Goal: Task Accomplishment & Management: Manage account settings

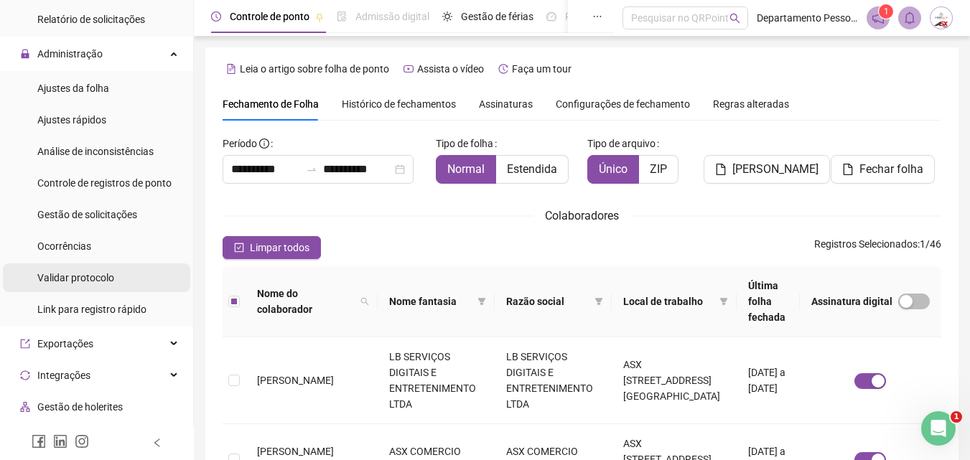
scroll to position [359, 0]
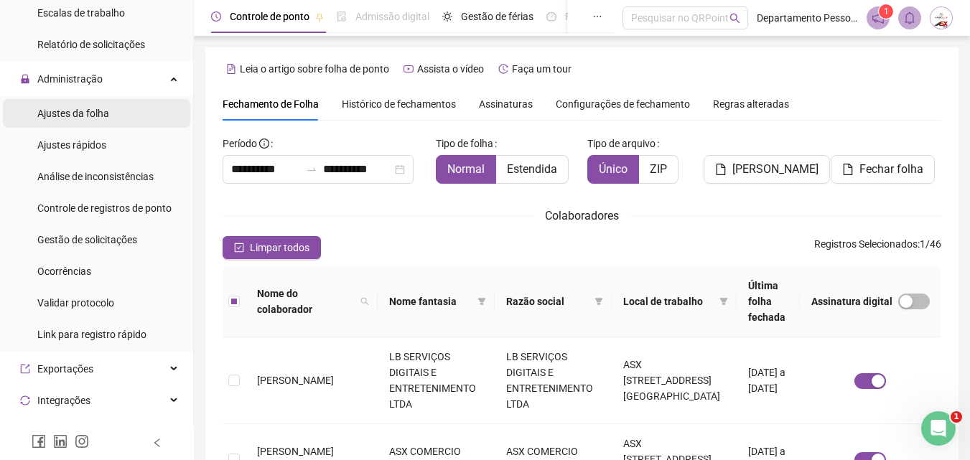
click at [80, 108] on span "Ajustes da folha" at bounding box center [73, 113] width 72 height 11
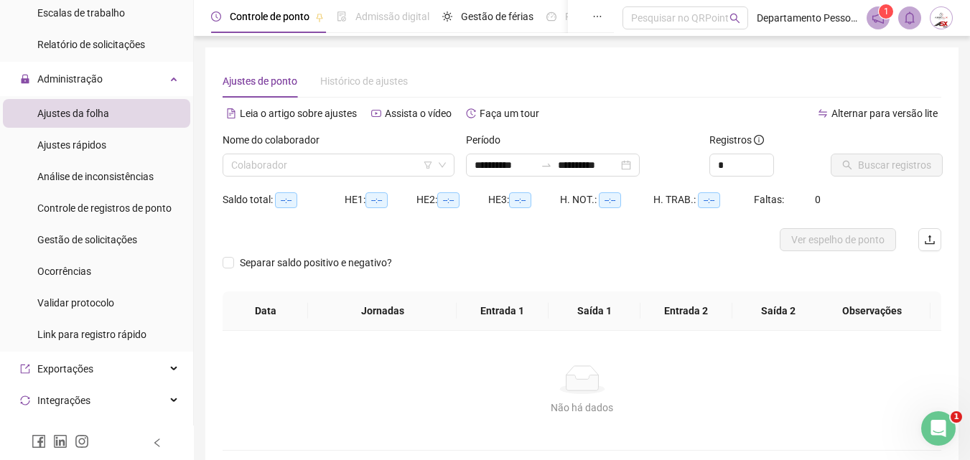
click at [276, 151] on div "Nome do colaborador" at bounding box center [339, 143] width 232 height 22
click at [273, 160] on input "search" at bounding box center [332, 165] width 202 height 22
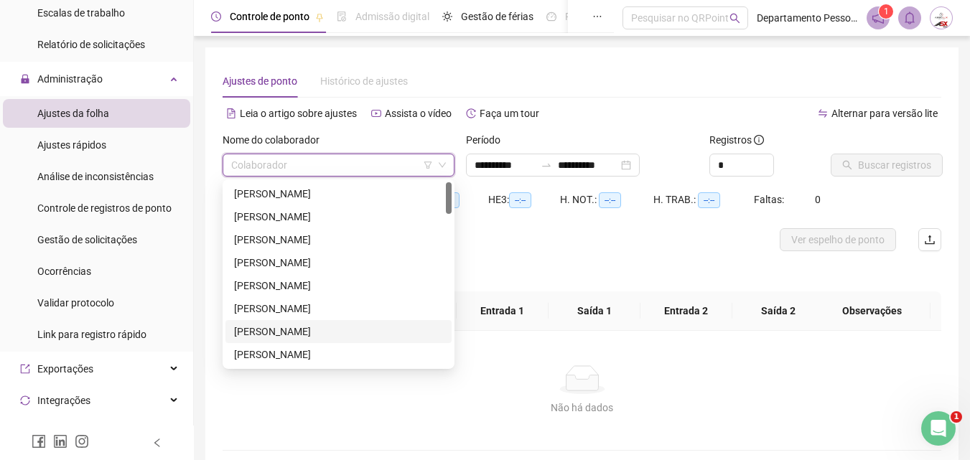
click at [262, 334] on div "[PERSON_NAME]" at bounding box center [338, 332] width 209 height 16
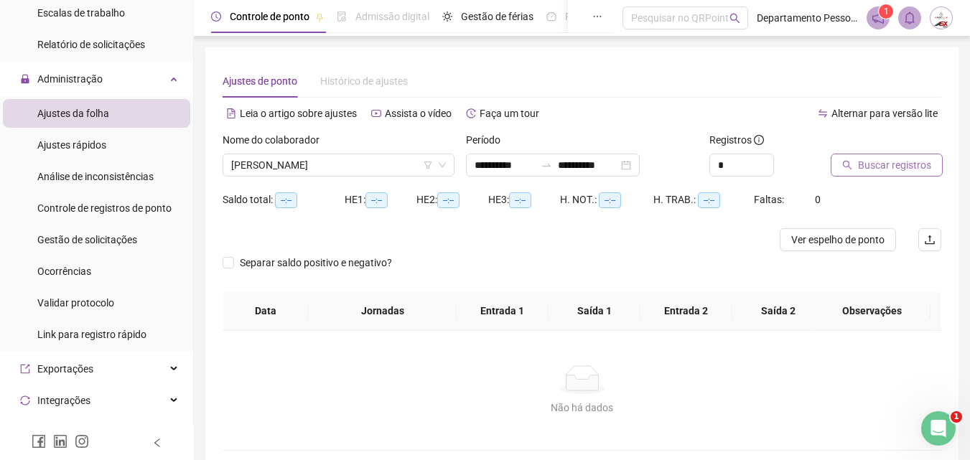
click at [887, 155] on button "Buscar registros" at bounding box center [886, 165] width 112 height 23
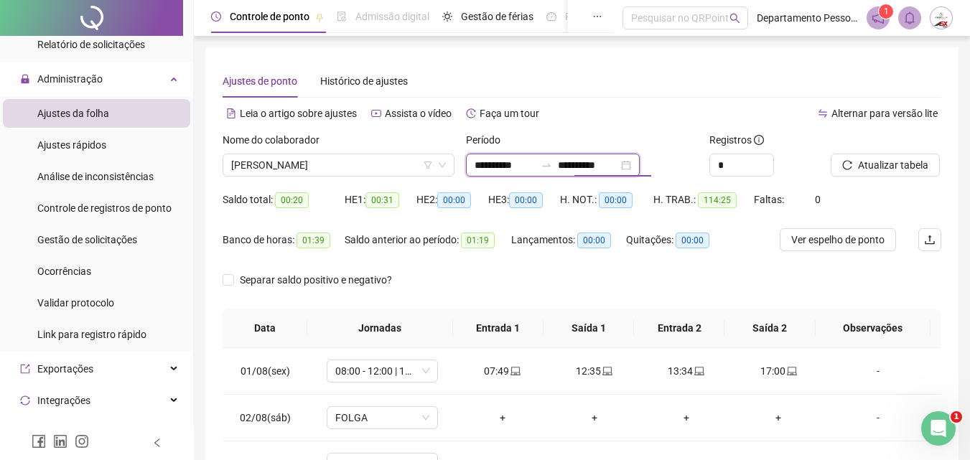
click at [583, 158] on input "**********" at bounding box center [588, 165] width 60 height 16
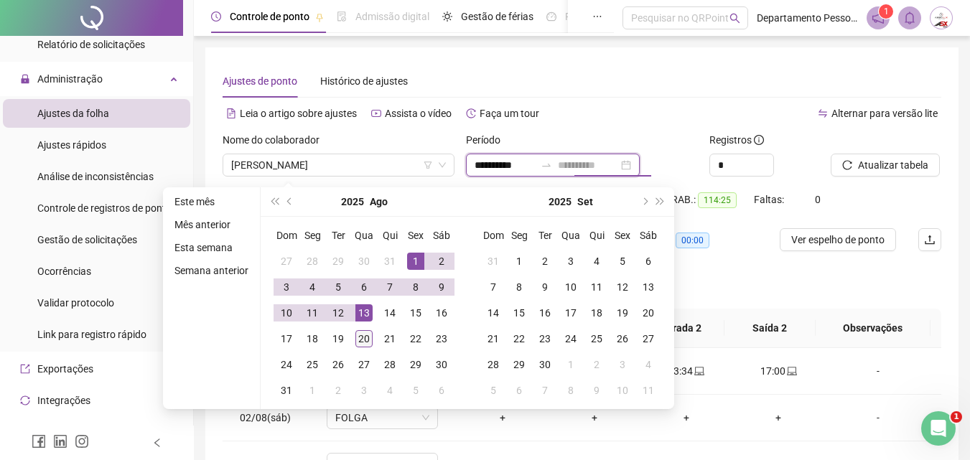
type input "**********"
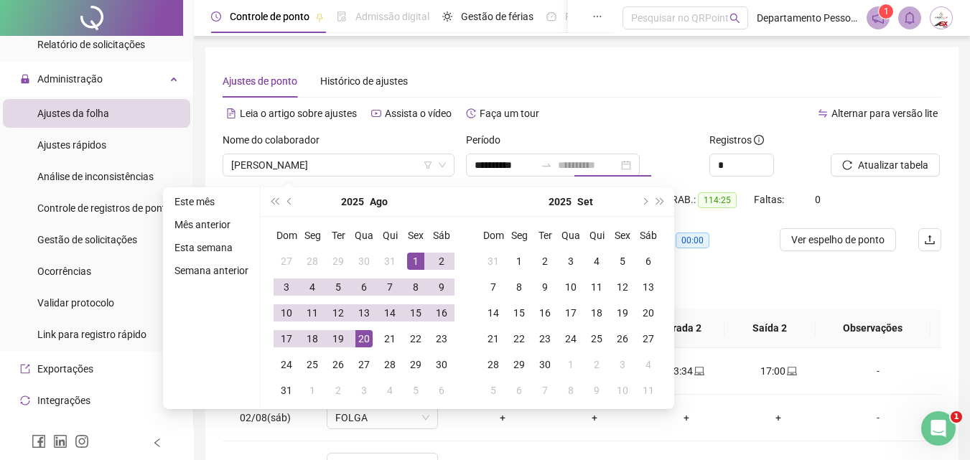
click at [364, 339] on div "20" at bounding box center [363, 338] width 17 height 17
type input "**********"
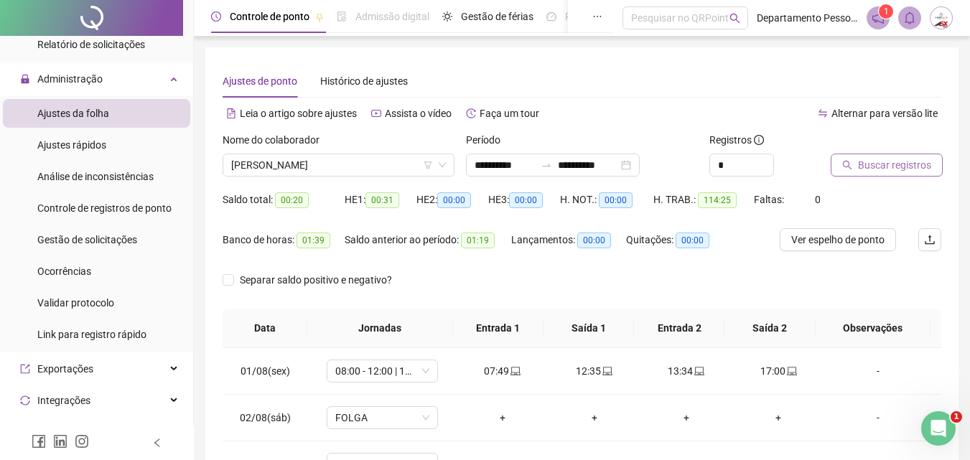
click at [912, 166] on span "Buscar registros" at bounding box center [894, 165] width 73 height 16
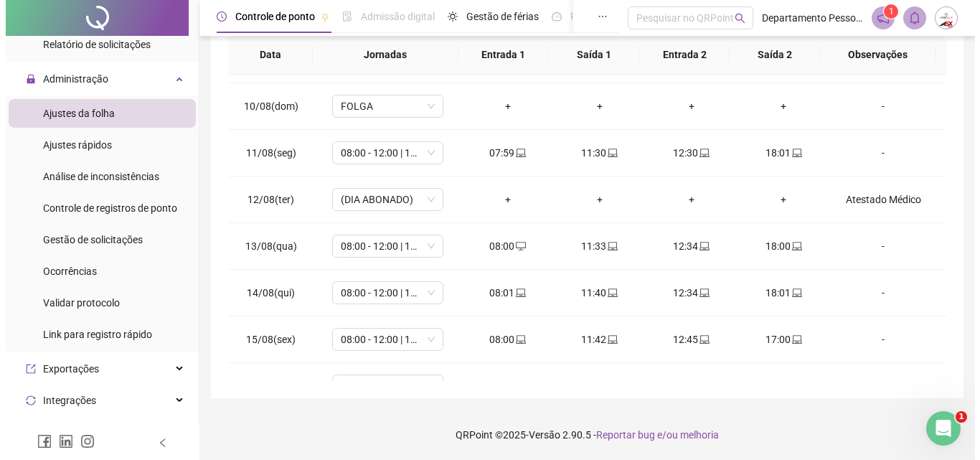
scroll to position [627, 0]
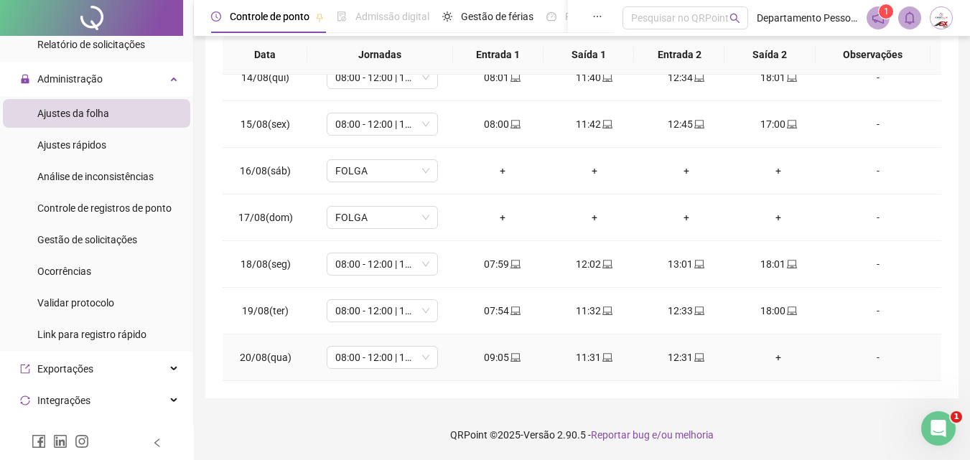
click at [868, 358] on div "-" at bounding box center [877, 358] width 85 height 16
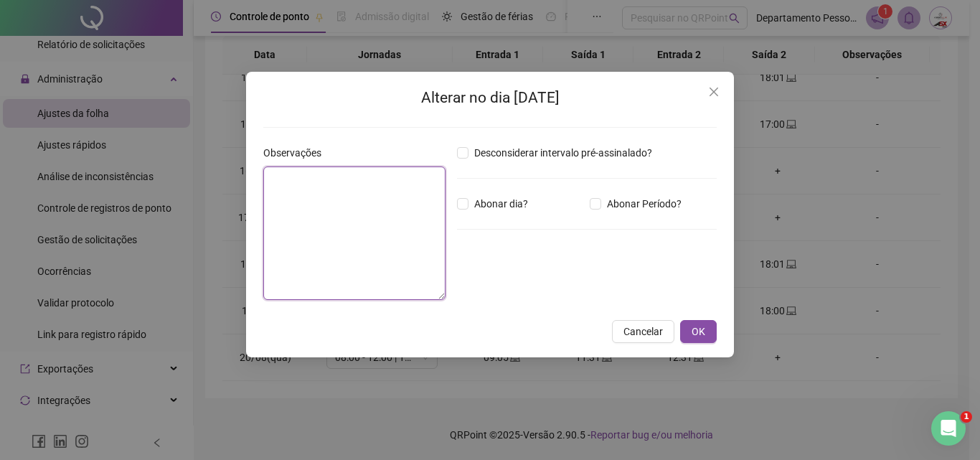
click at [362, 210] on textarea at bounding box center [354, 234] width 182 height 134
type textarea "**********"
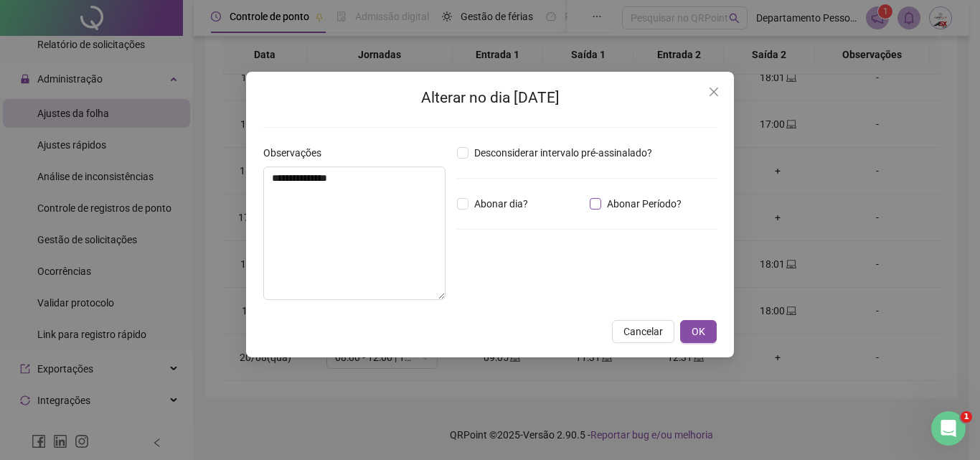
click at [606, 200] on span "Abonar Período?" at bounding box center [644, 204] width 86 height 16
click at [530, 271] on div "*****" at bounding box center [501, 282] width 88 height 29
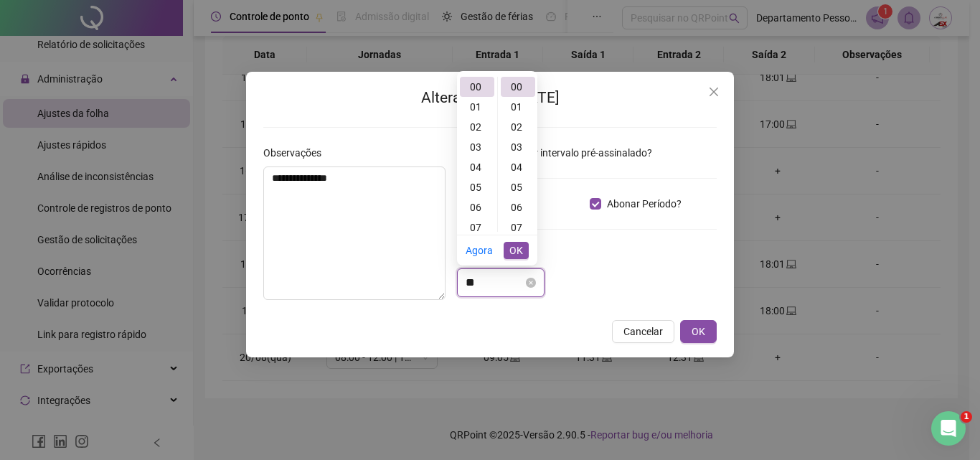
type input "*"
click at [512, 249] on span "OK" at bounding box center [517, 251] width 14 height 16
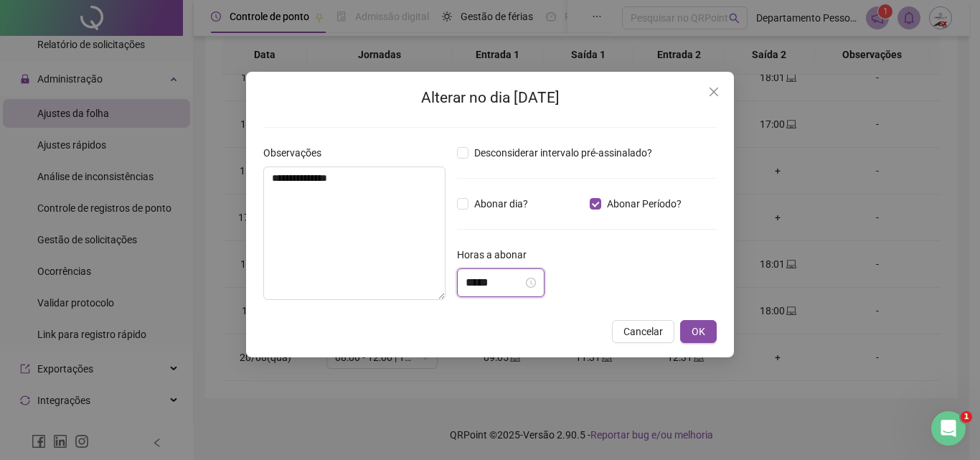
drag, startPoint x: 503, startPoint y: 284, endPoint x: 451, endPoint y: 287, distance: 51.8
click at [451, 287] on div "Desconsiderar intervalo pré-assinalado? Abonar dia? Abonar Período? Horas a abo…" at bounding box center [586, 228] width 271 height 167
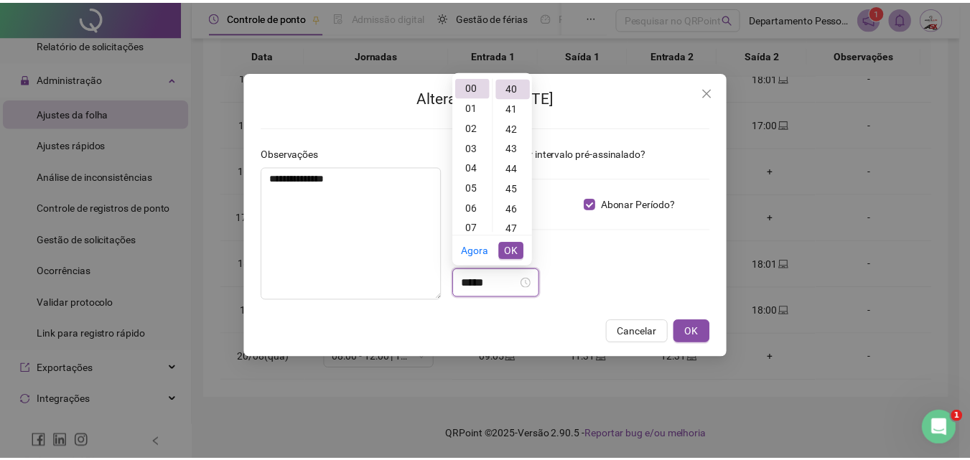
scroll to position [804, 0]
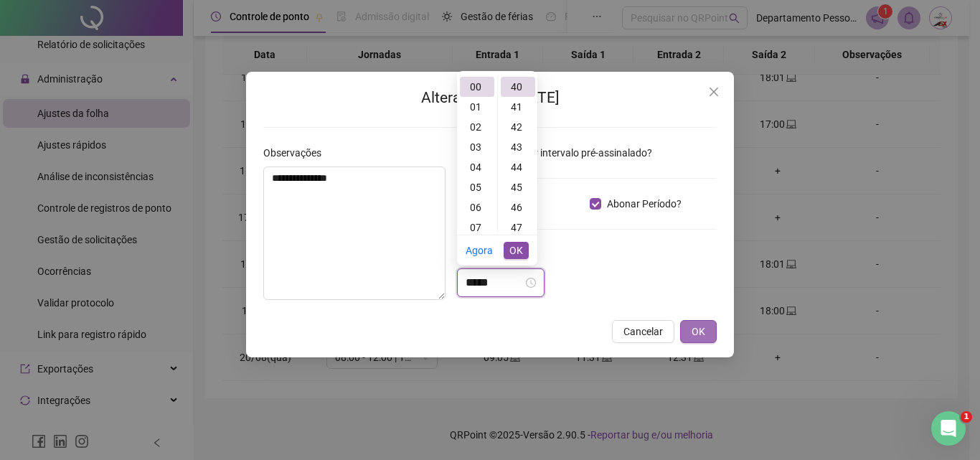
type input "*****"
click at [711, 329] on button "OK" at bounding box center [698, 331] width 37 height 23
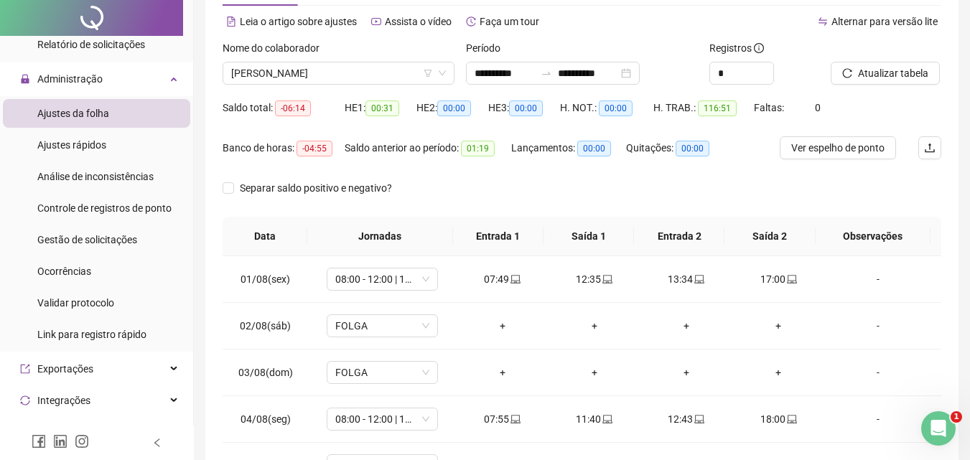
scroll to position [0, 0]
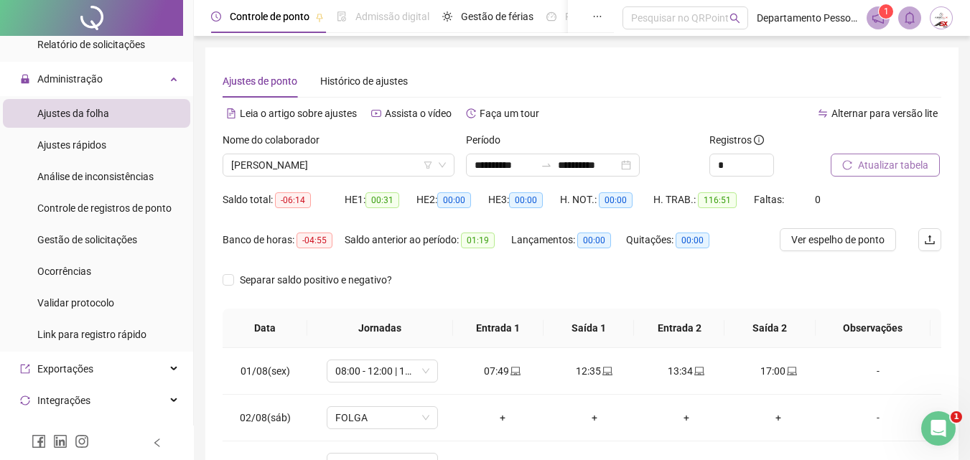
click at [866, 160] on span "Atualizar tabela" at bounding box center [893, 165] width 70 height 16
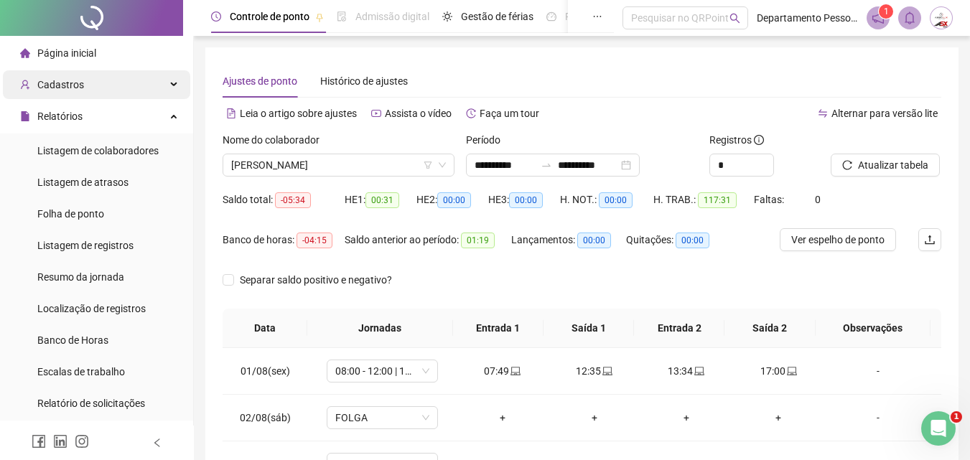
click at [67, 83] on span "Cadastros" at bounding box center [60, 84] width 47 height 11
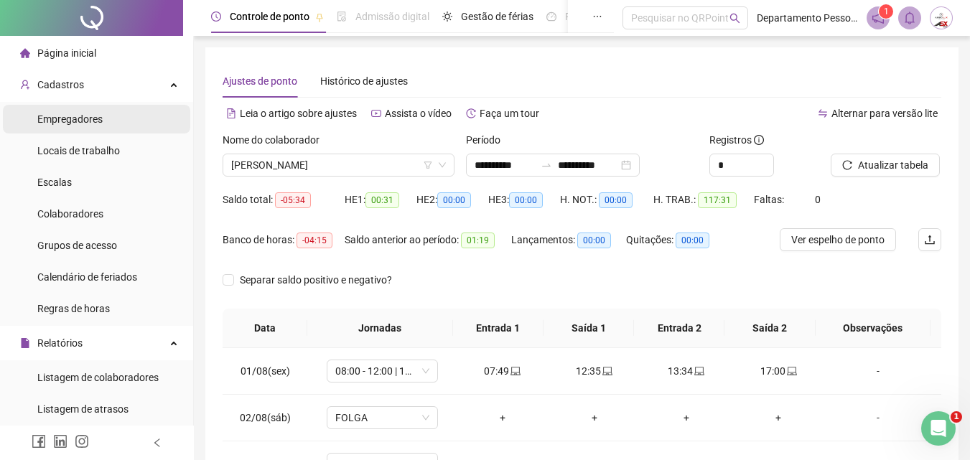
click at [88, 119] on span "Empregadores" at bounding box center [69, 118] width 65 height 11
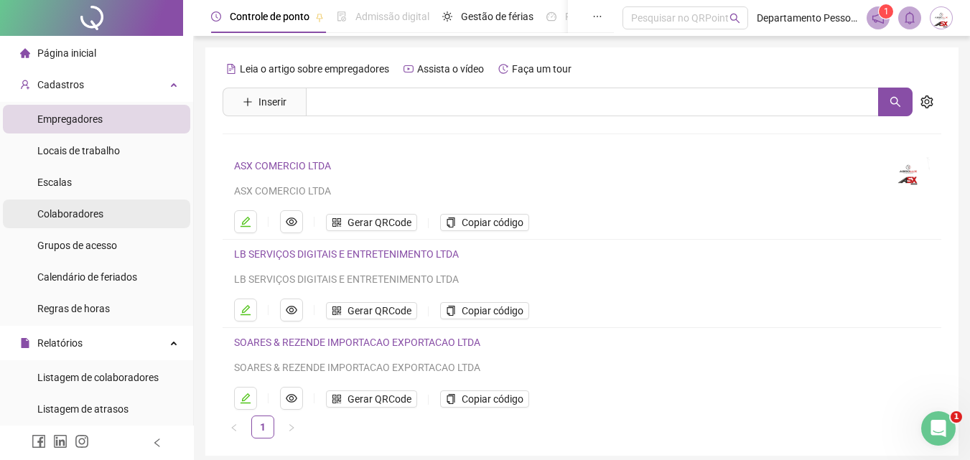
click at [94, 223] on div "Colaboradores" at bounding box center [70, 214] width 66 height 29
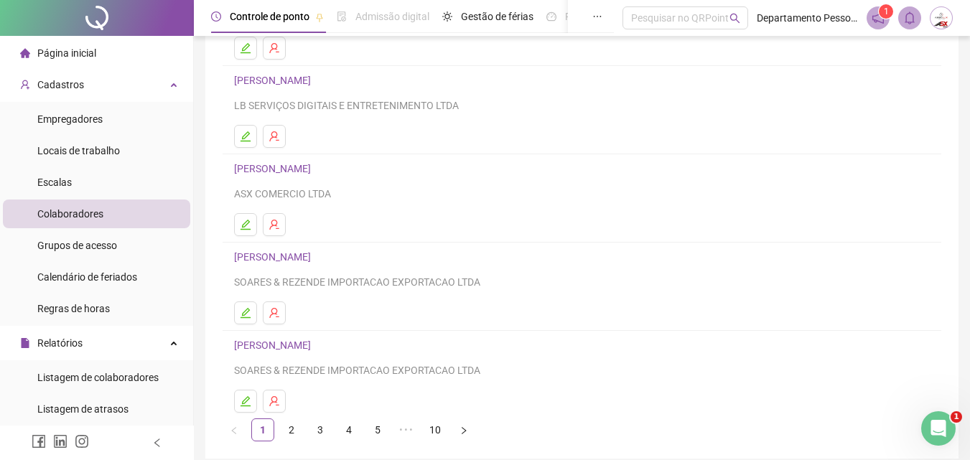
scroll to position [215, 0]
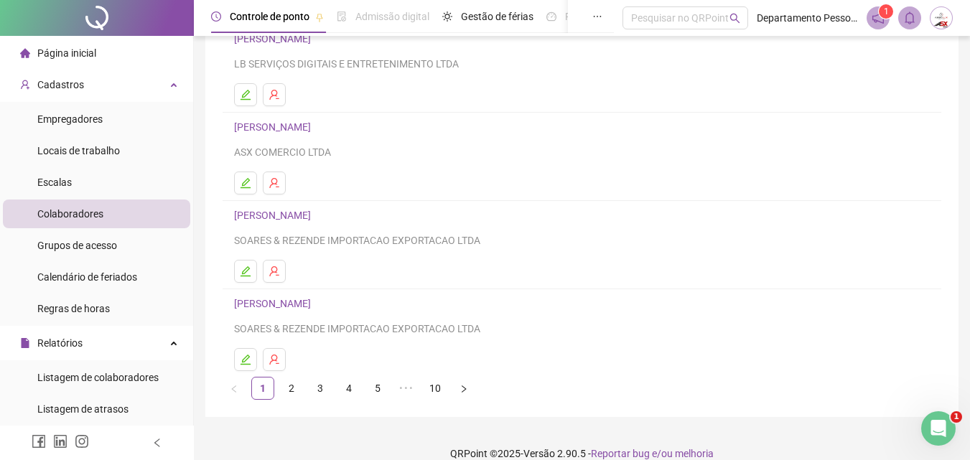
click at [290, 390] on link "2" at bounding box center [292, 389] width 22 height 22
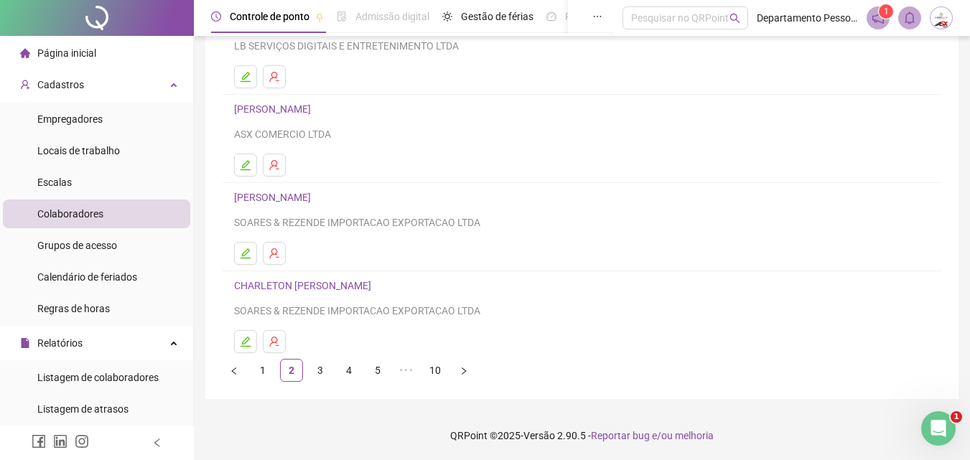
scroll to position [234, 0]
click at [324, 368] on link "3" at bounding box center [320, 370] width 22 height 22
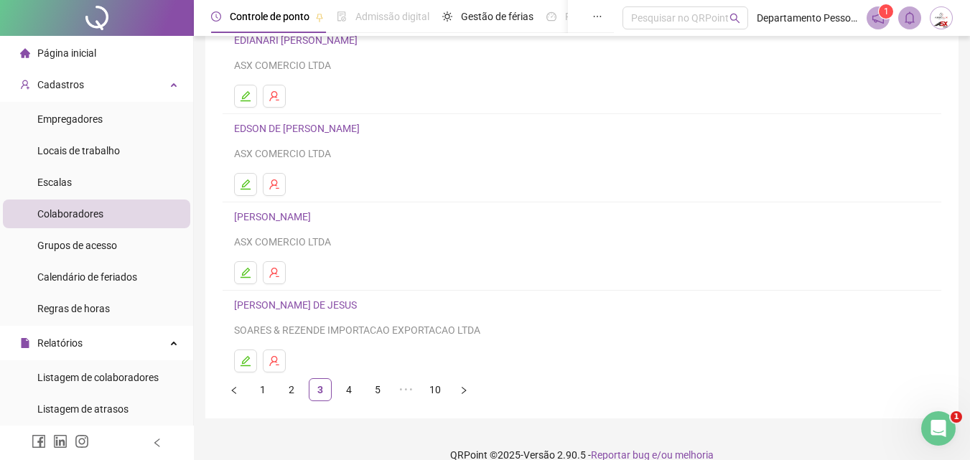
scroll to position [215, 0]
click at [352, 387] on link "4" at bounding box center [349, 389] width 22 height 22
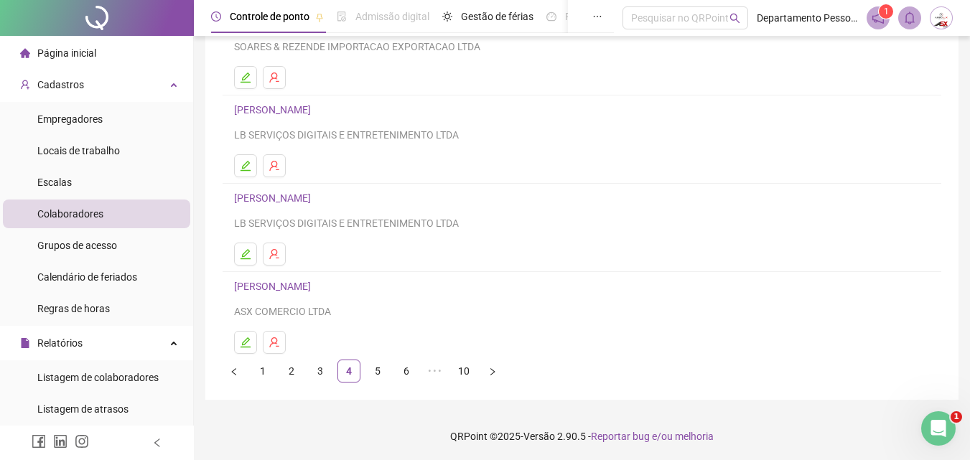
scroll to position [234, 0]
click at [383, 367] on link "5" at bounding box center [378, 370] width 22 height 22
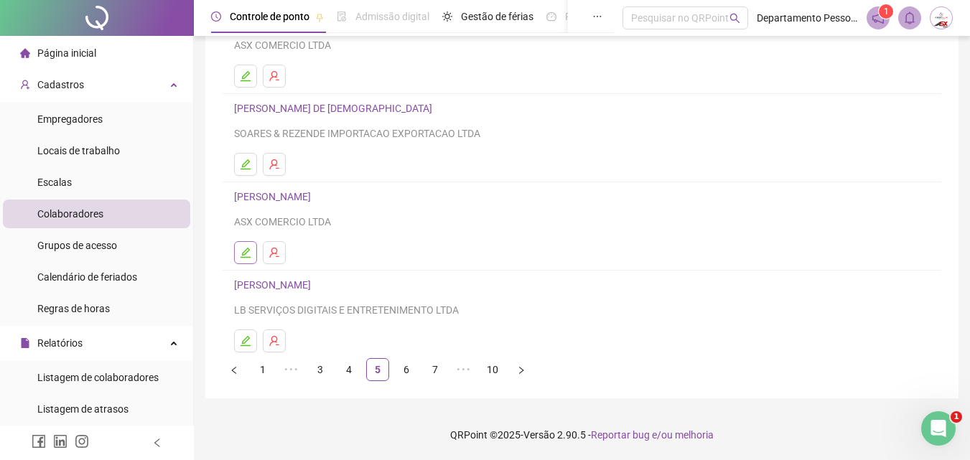
click at [245, 250] on icon "edit" at bounding box center [245, 252] width 11 height 11
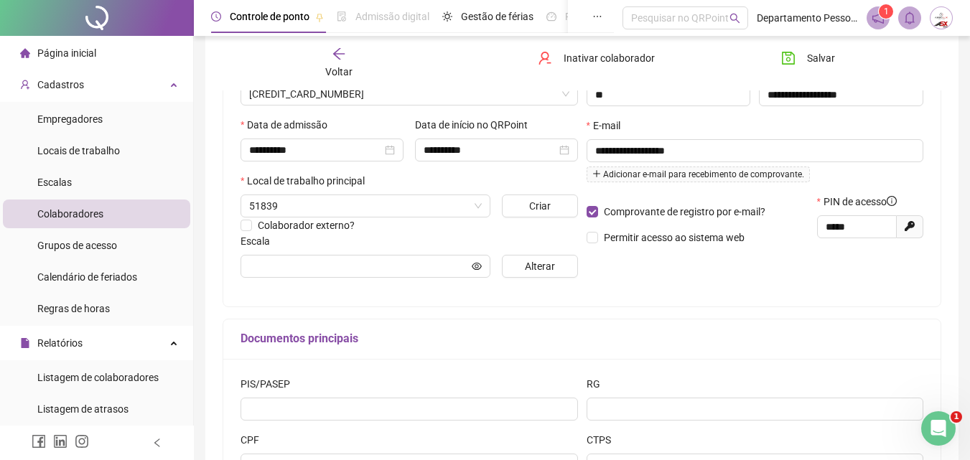
scroll to position [241, 0]
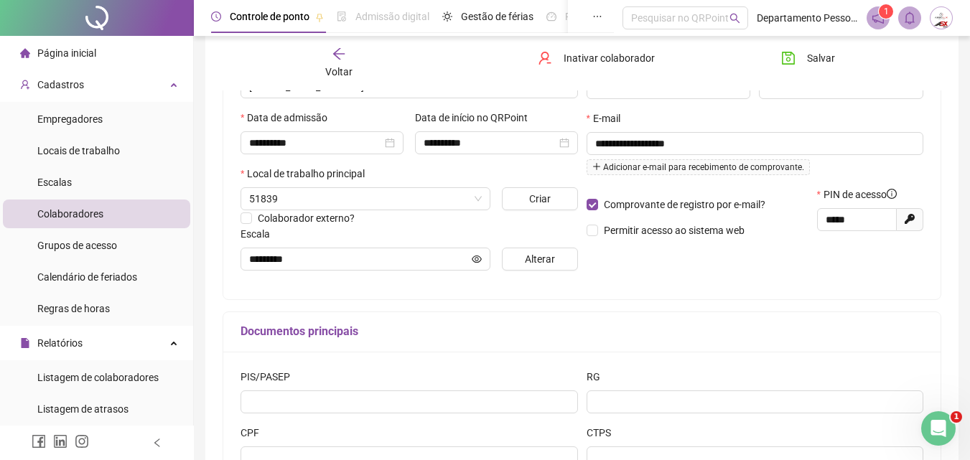
type input "*********"
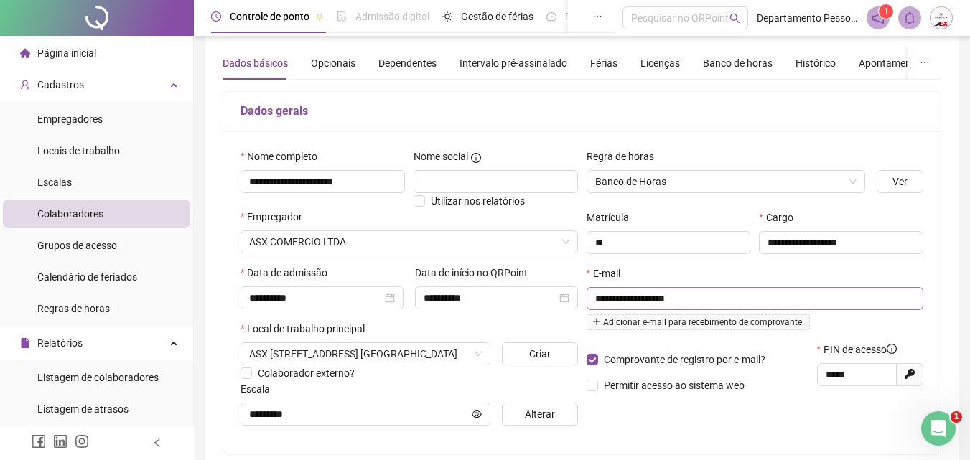
scroll to position [0, 0]
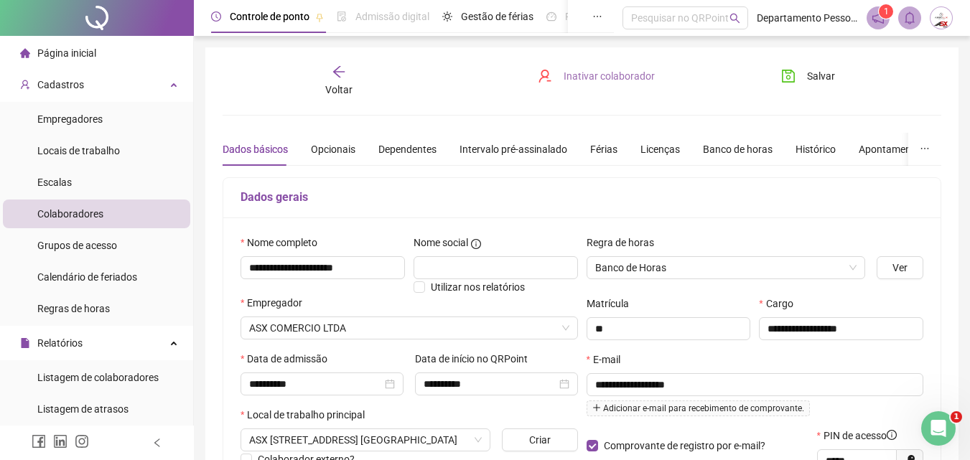
click at [575, 77] on span "Inativar colaborador" at bounding box center [608, 76] width 91 height 16
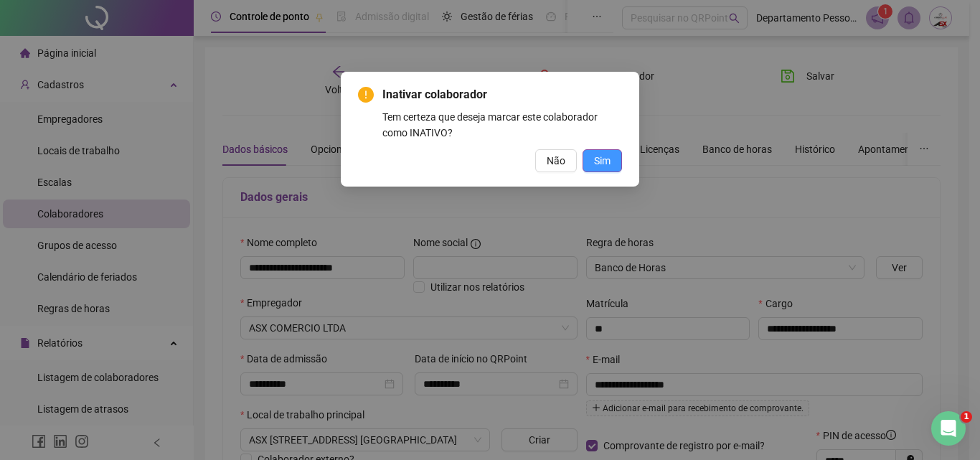
click at [599, 157] on span "Sim" at bounding box center [602, 161] width 17 height 16
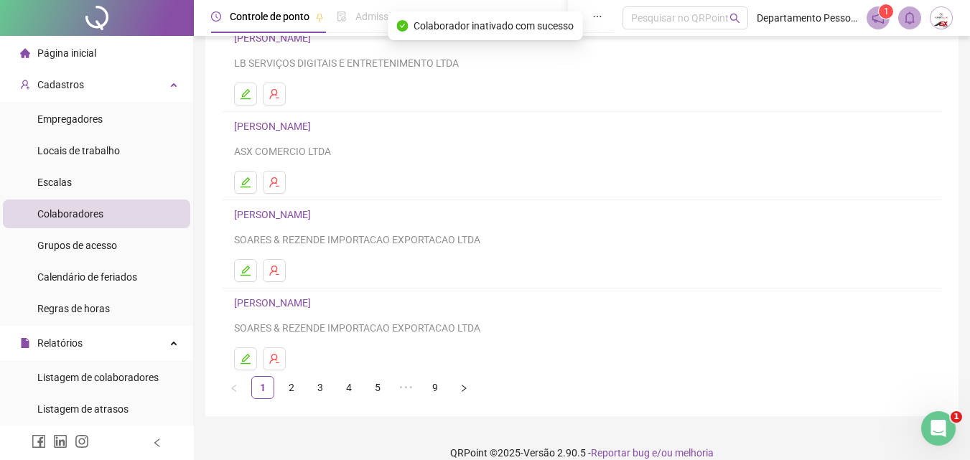
scroll to position [234, 0]
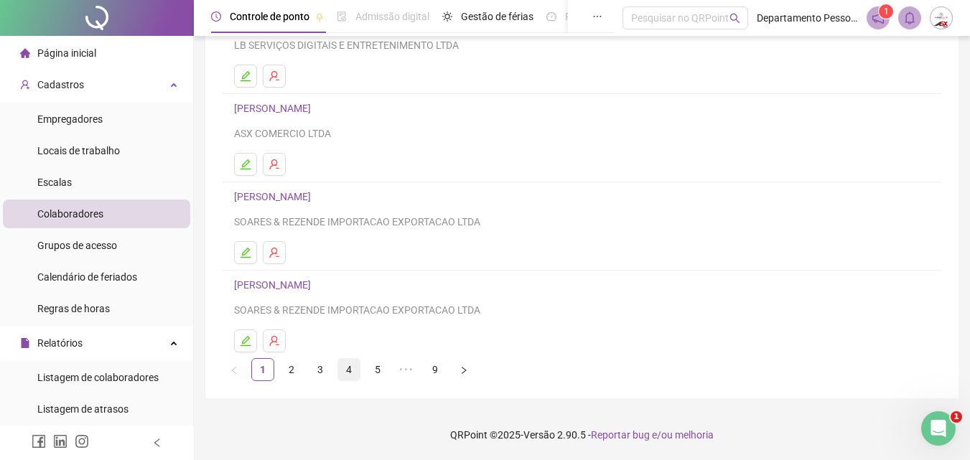
click at [350, 373] on link "4" at bounding box center [349, 370] width 22 height 22
click at [377, 368] on link "5" at bounding box center [378, 370] width 22 height 22
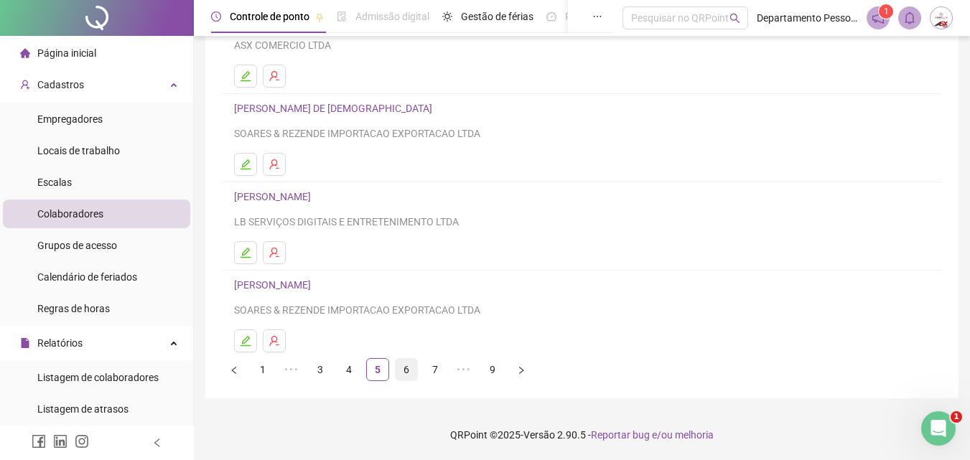
click at [404, 365] on link "6" at bounding box center [406, 370] width 22 height 22
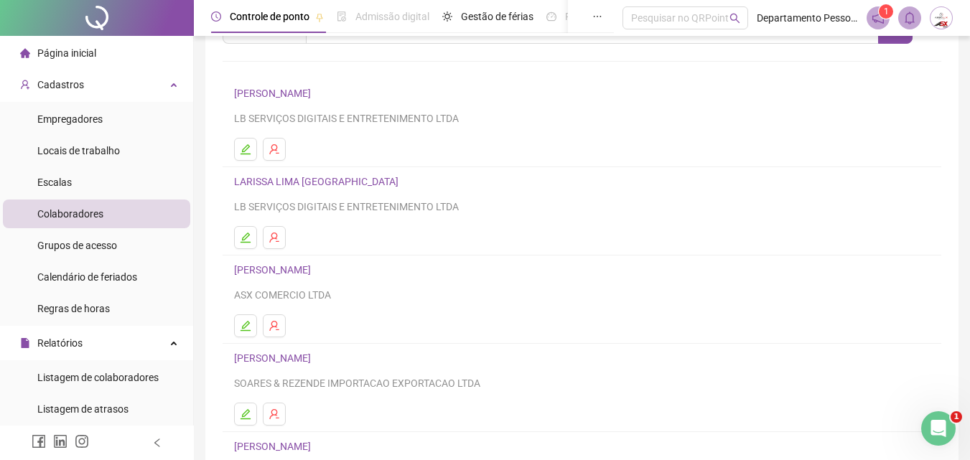
scroll to position [144, 0]
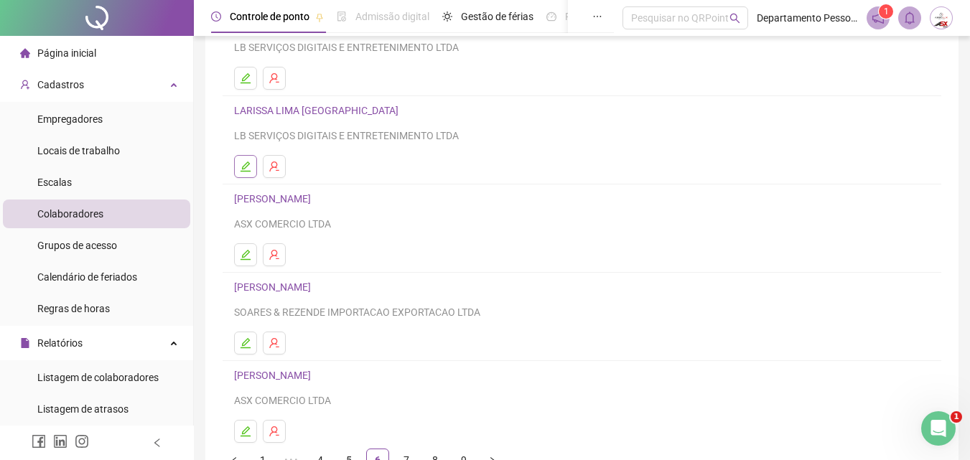
click at [247, 169] on icon "edit" at bounding box center [245, 166] width 11 height 11
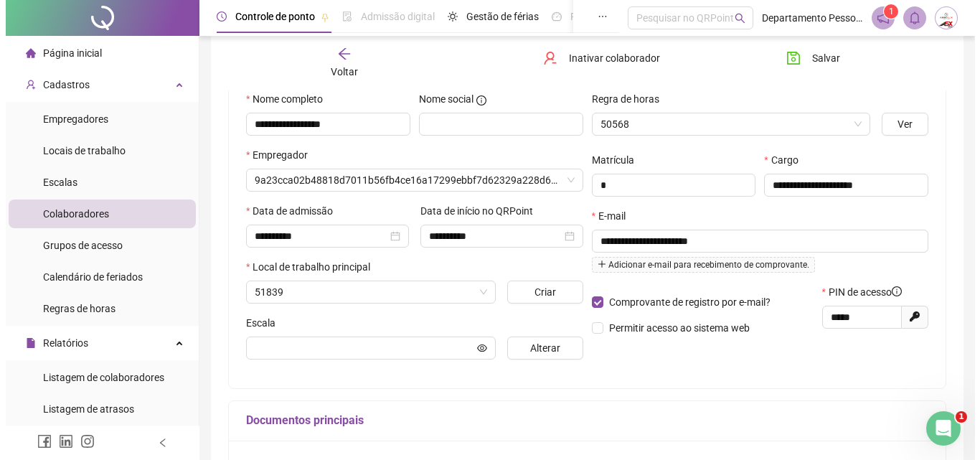
scroll to position [151, 0]
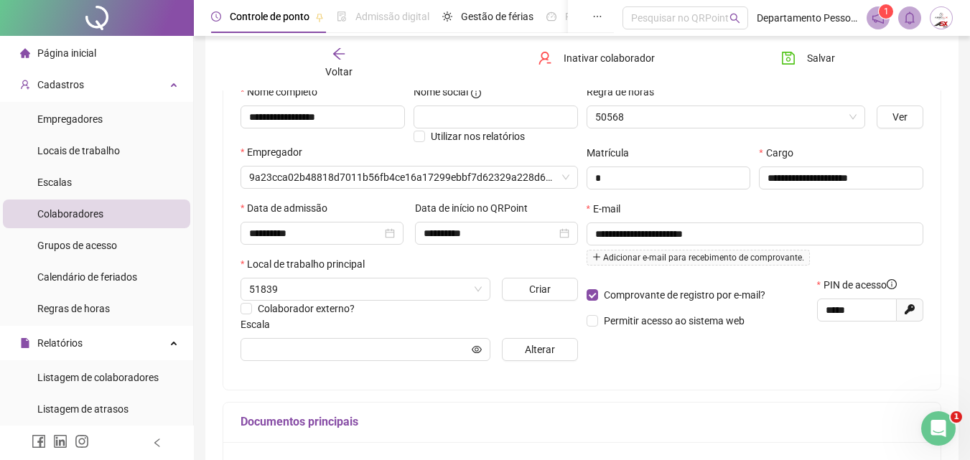
type input "*********"
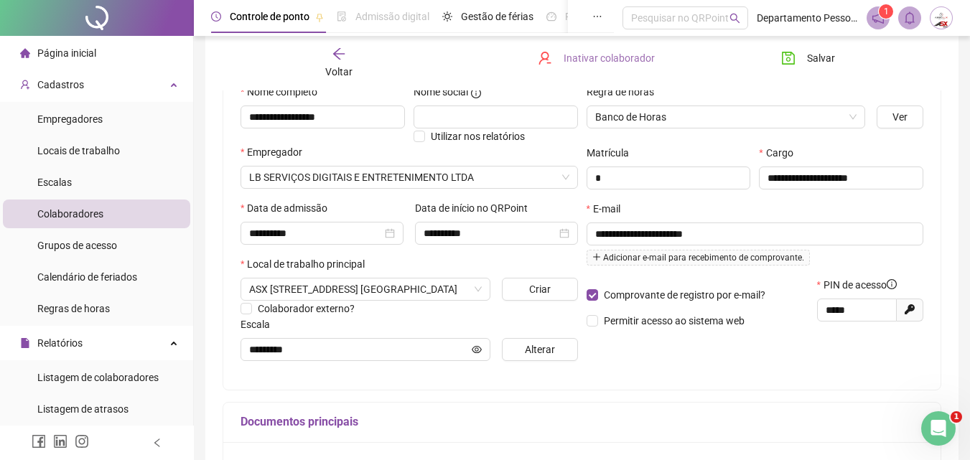
click at [567, 52] on span "Inativar colaborador" at bounding box center [608, 58] width 91 height 16
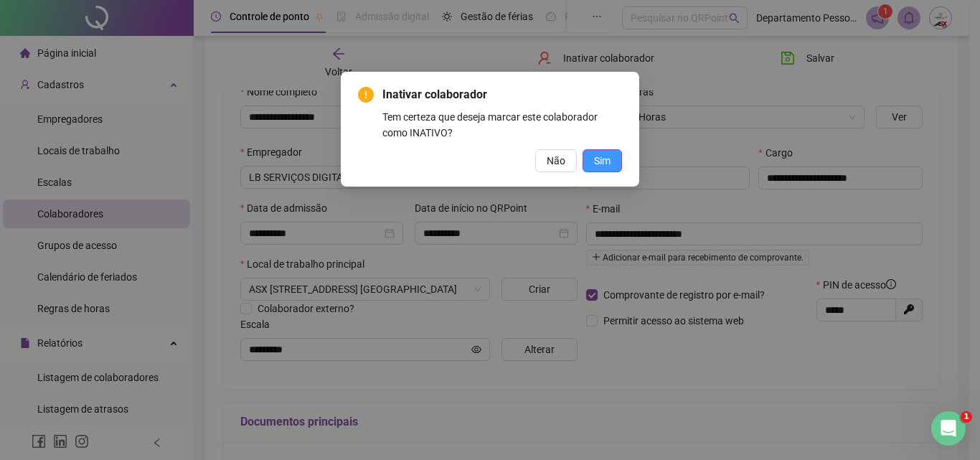
click at [606, 159] on span "Sim" at bounding box center [602, 161] width 17 height 16
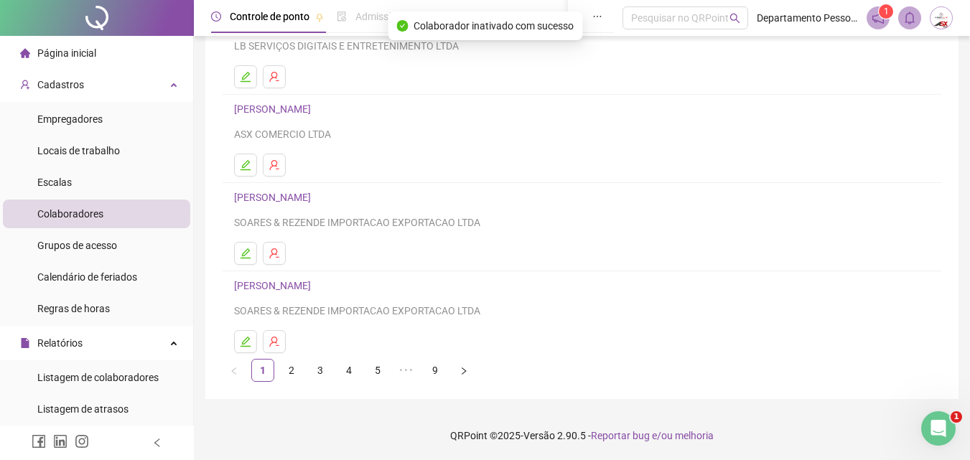
scroll to position [234, 0]
click at [379, 367] on link "5" at bounding box center [378, 370] width 22 height 22
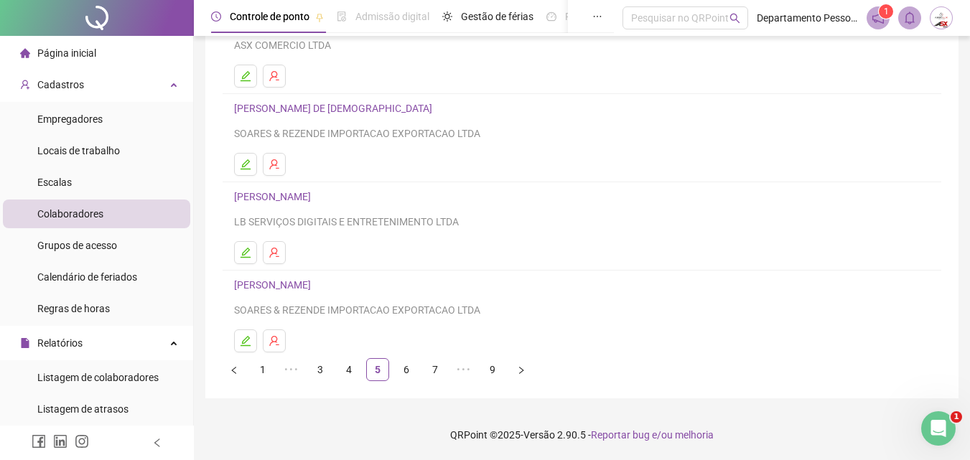
click at [411, 373] on link "6" at bounding box center [406, 370] width 22 height 22
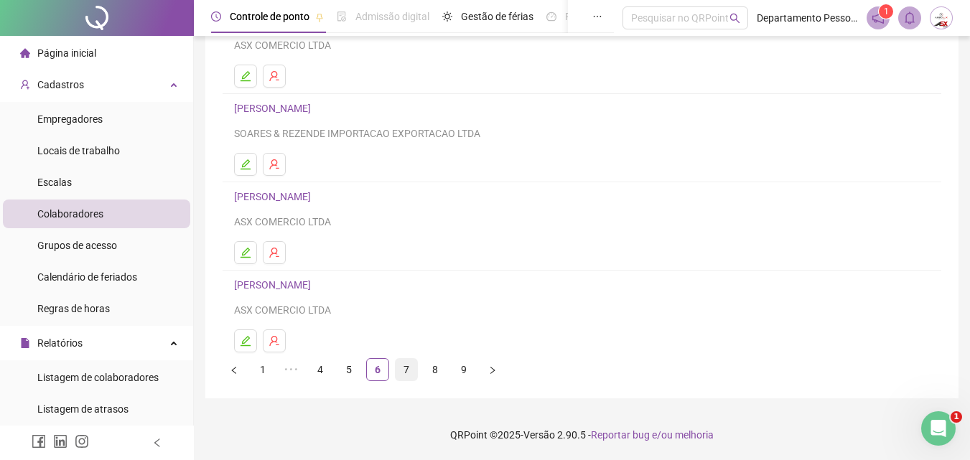
click at [408, 370] on link "7" at bounding box center [406, 370] width 22 height 22
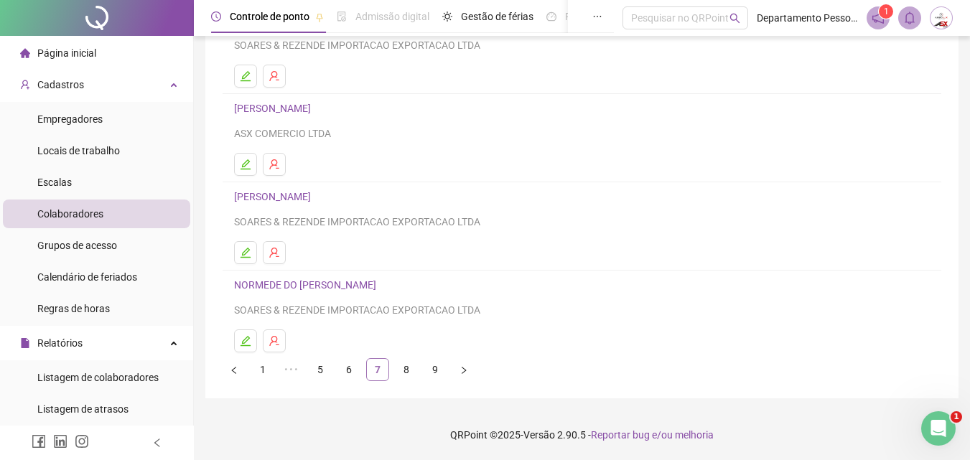
click at [408, 370] on link "8" at bounding box center [406, 370] width 22 height 22
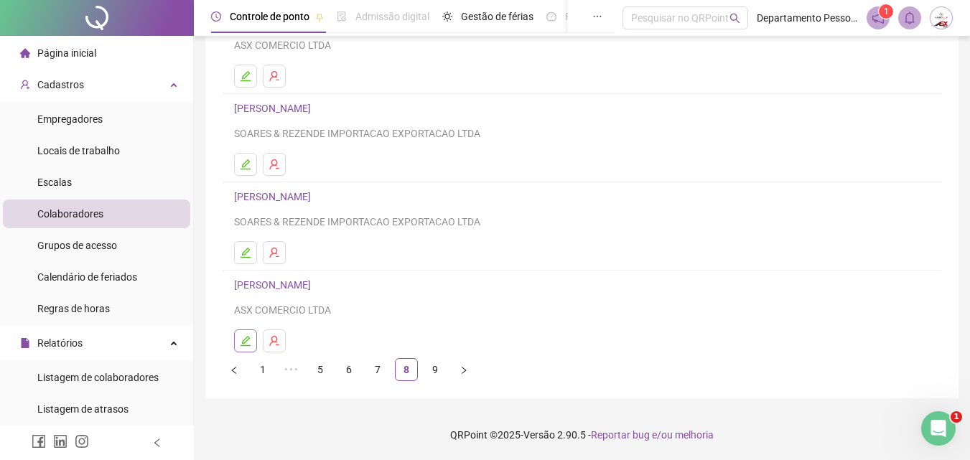
click at [247, 344] on icon "edit" at bounding box center [245, 340] width 11 height 11
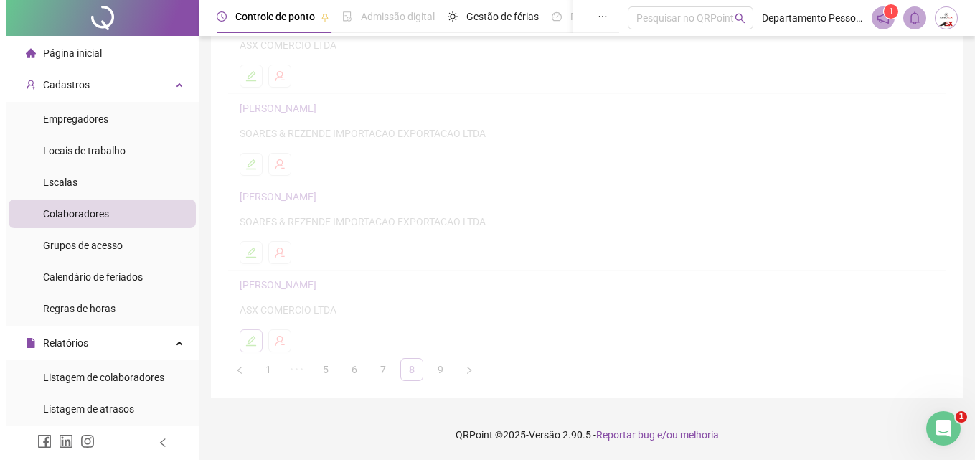
scroll to position [241, 0]
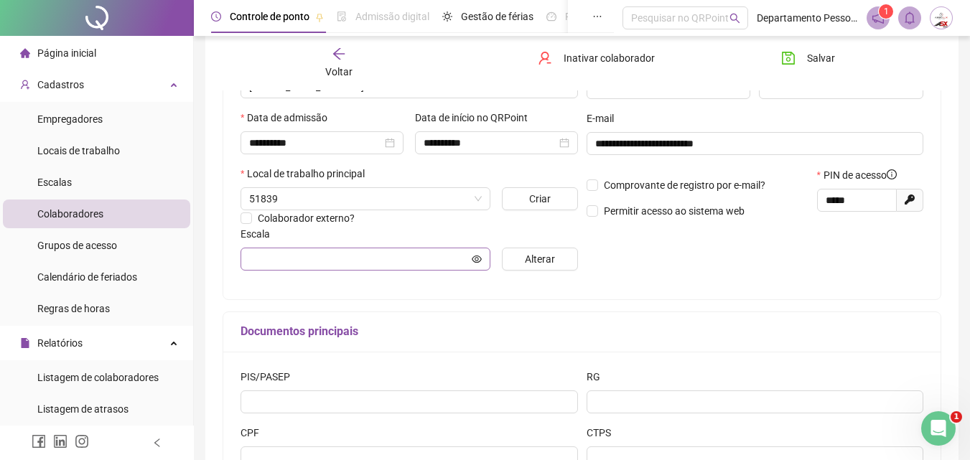
type input "*********"
click at [606, 60] on span "Inativar colaborador" at bounding box center [608, 58] width 91 height 16
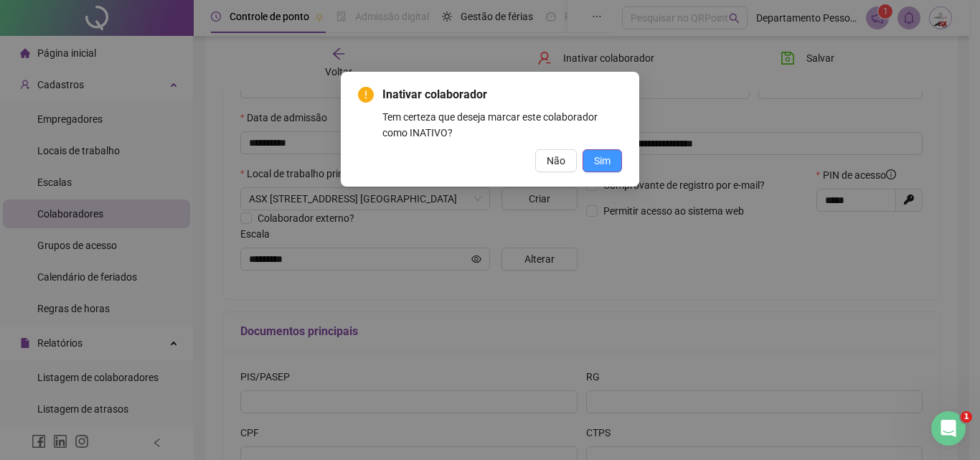
click at [596, 156] on span "Sim" at bounding box center [602, 161] width 17 height 16
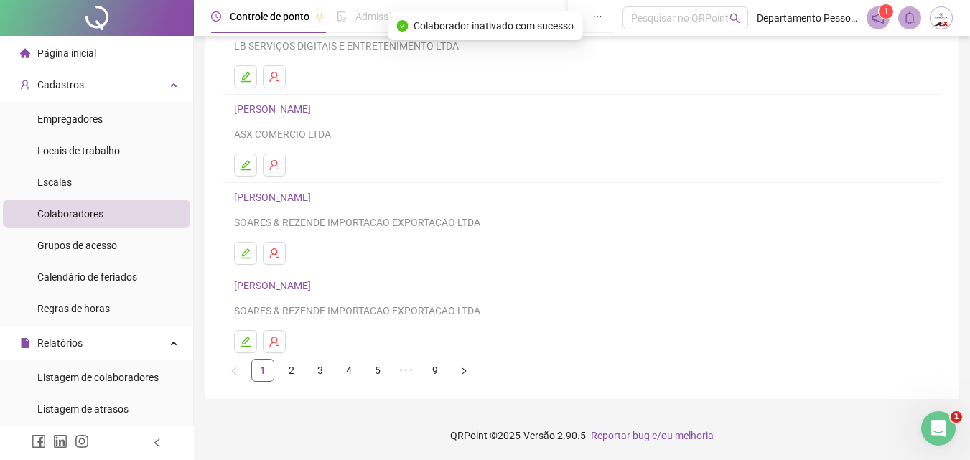
scroll to position [234, 0]
click at [347, 373] on link "4" at bounding box center [349, 370] width 22 height 22
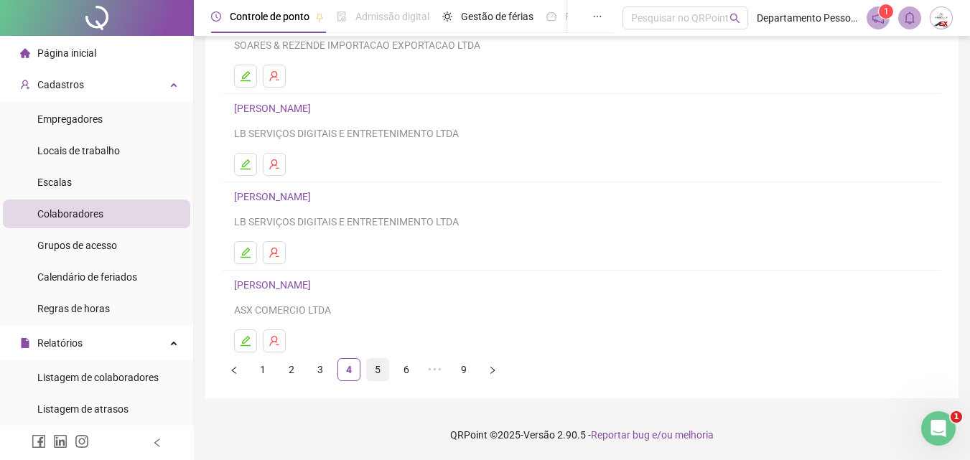
click at [377, 360] on link "5" at bounding box center [378, 370] width 22 height 22
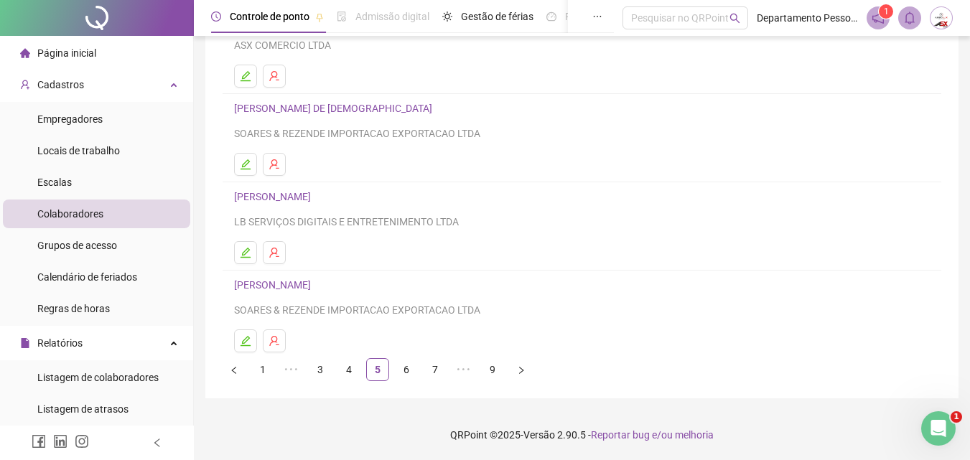
click at [410, 381] on div "Leia o artigo sobre colaboradores Assista o vídeo Faça um tour Inserir Nenhum r…" at bounding box center [581, 105] width 753 height 585
click at [406, 370] on link "6" at bounding box center [406, 370] width 22 height 22
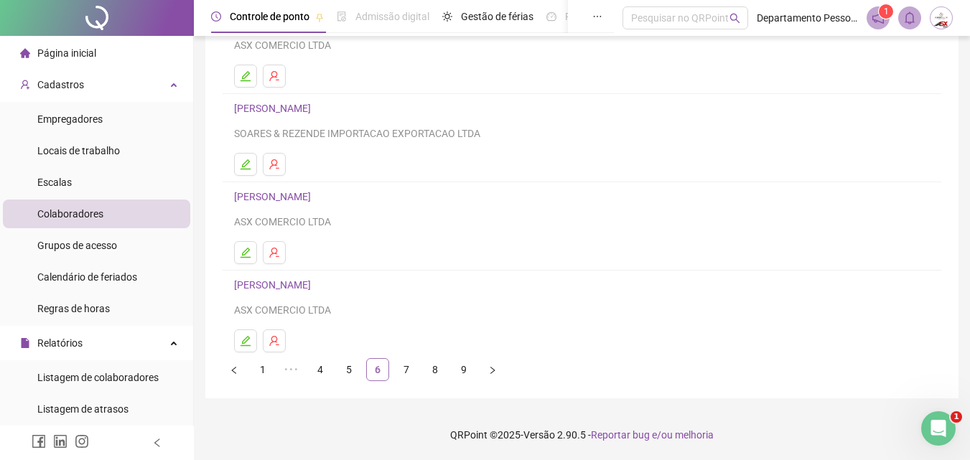
click at [406, 370] on link "7" at bounding box center [406, 370] width 22 height 22
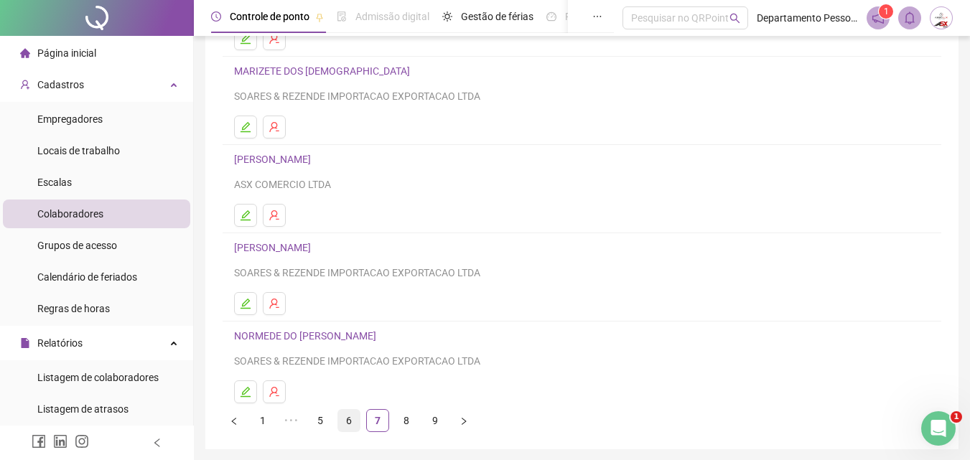
scroll to position [215, 0]
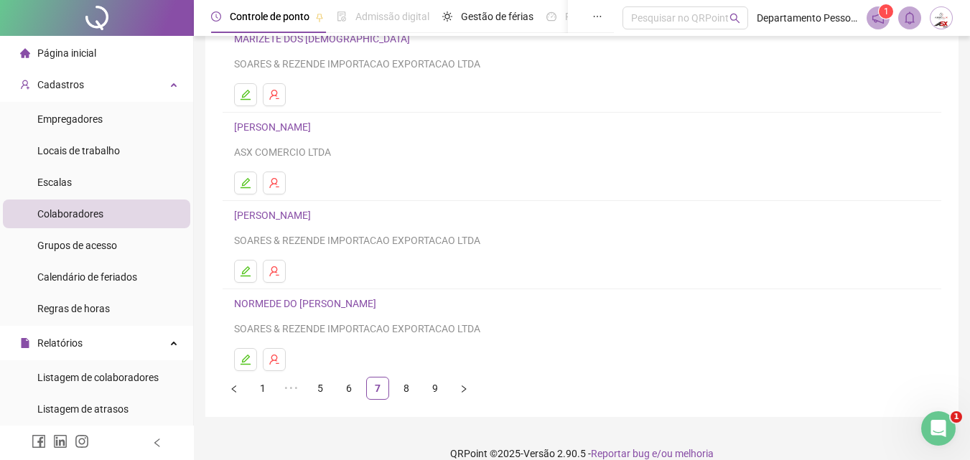
click at [406, 390] on link "8" at bounding box center [406, 389] width 22 height 22
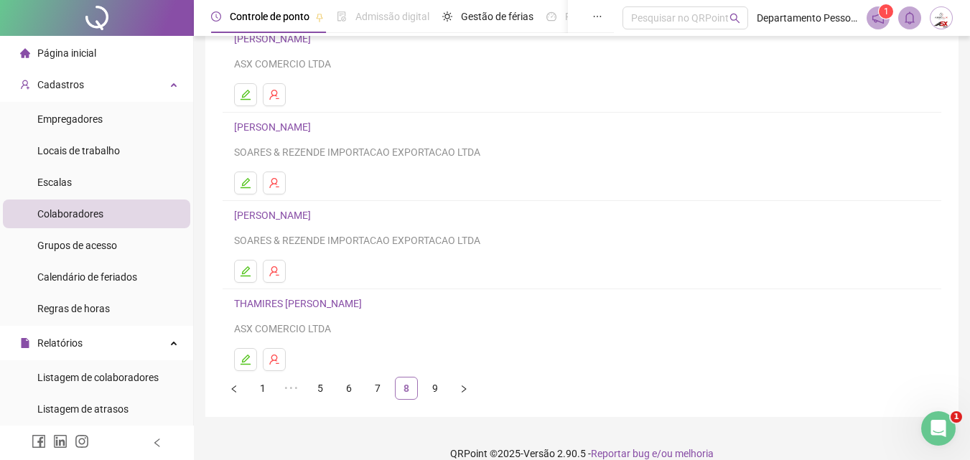
click at [406, 390] on link "8" at bounding box center [406, 389] width 22 height 22
click at [431, 389] on link "9" at bounding box center [435, 389] width 22 height 22
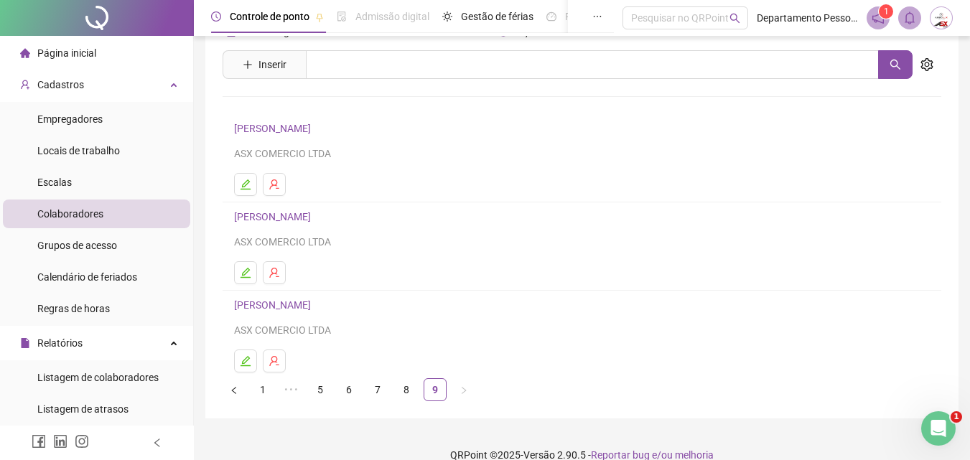
scroll to position [57, 0]
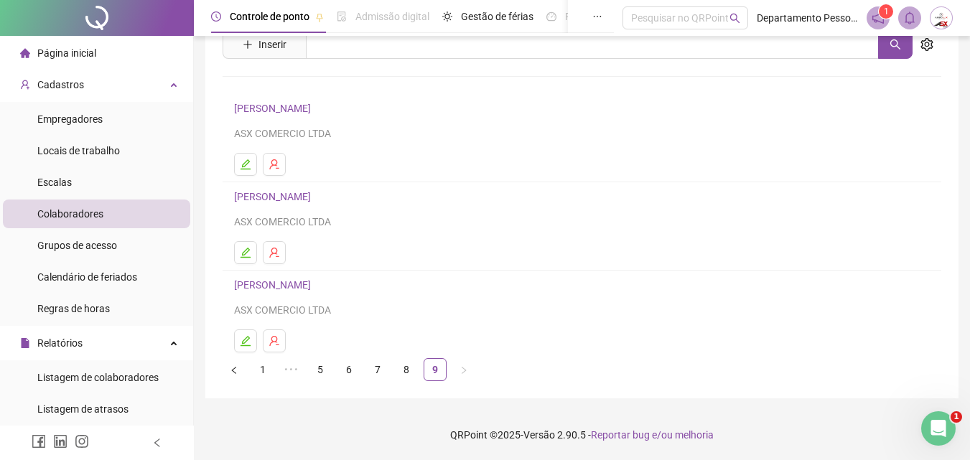
click at [263, 368] on link "1" at bounding box center [263, 370] width 22 height 22
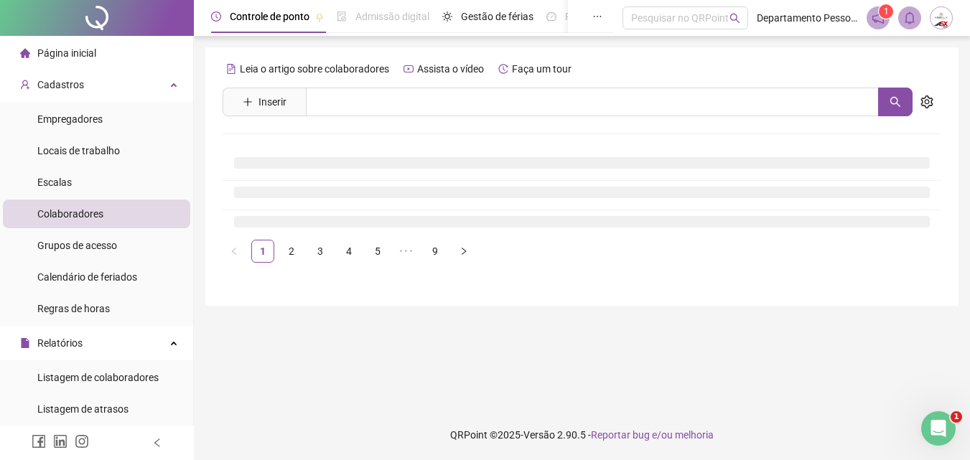
scroll to position [0, 0]
